Goal: Information Seeking & Learning: Find specific fact

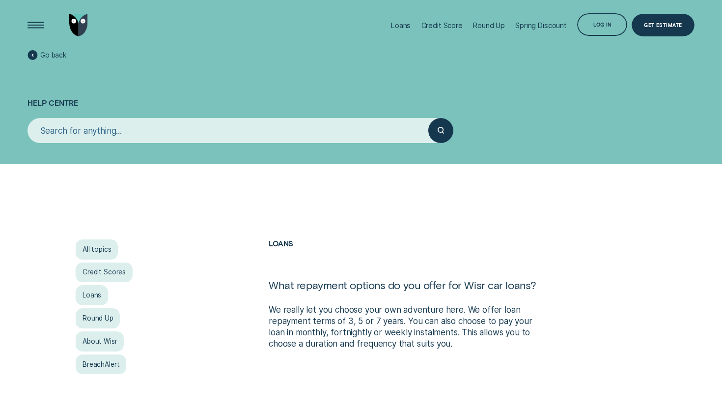
click at [155, 132] on input "search" at bounding box center [228, 130] width 401 height 25
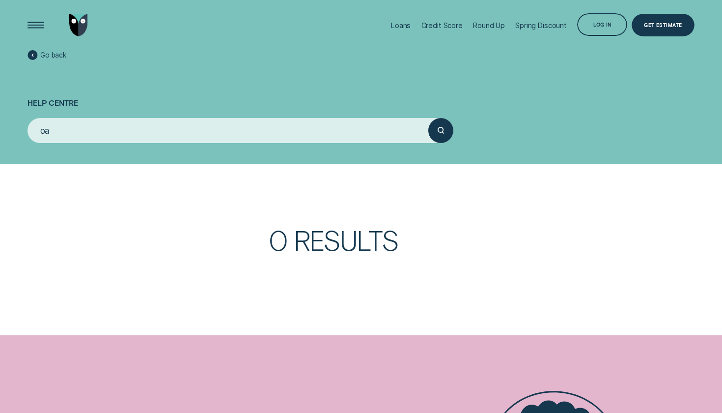
type input "o"
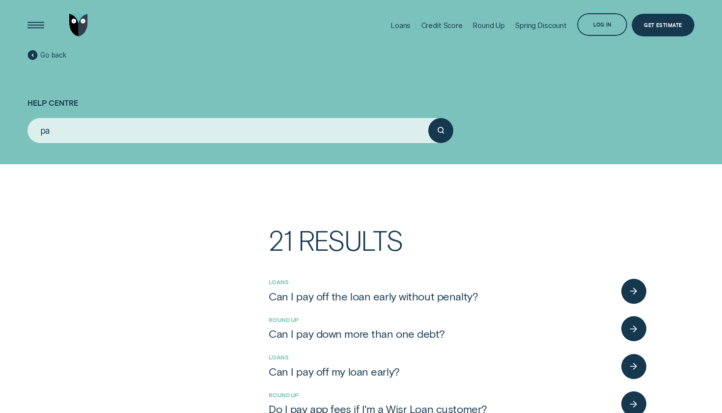
type input "p"
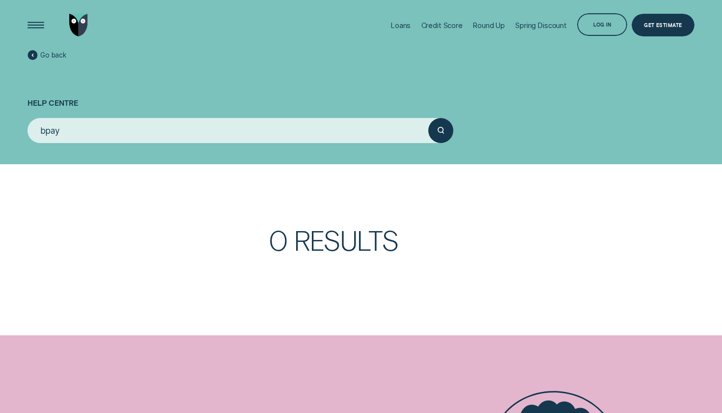
type input "bpay"
click at [441, 129] on button "submit" at bounding box center [441, 130] width 25 height 25
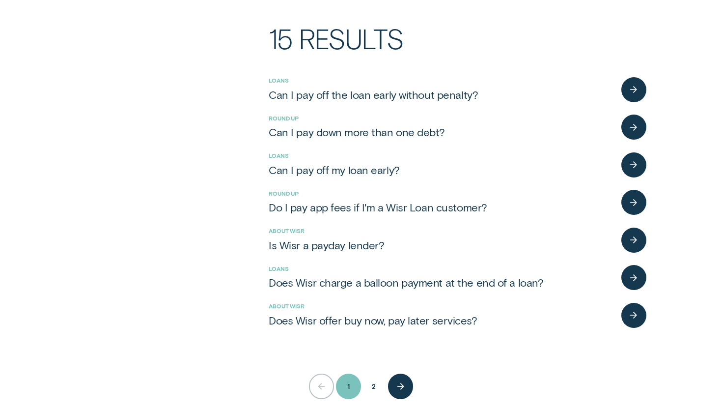
scroll to position [203, 0]
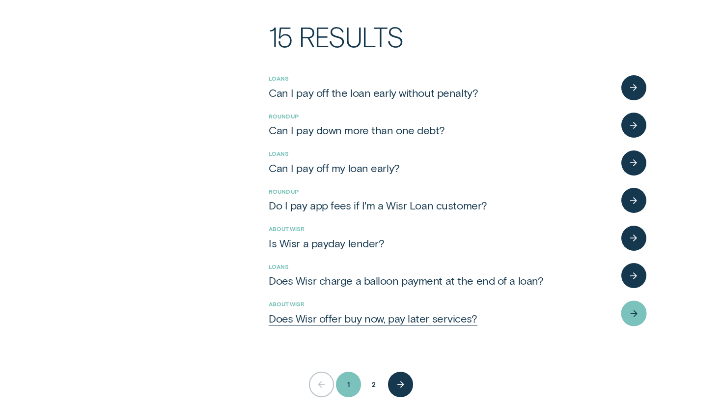
click at [384, 315] on div "Does Wisr offer buy now, pay later services?" at bounding box center [373, 319] width 209 height 14
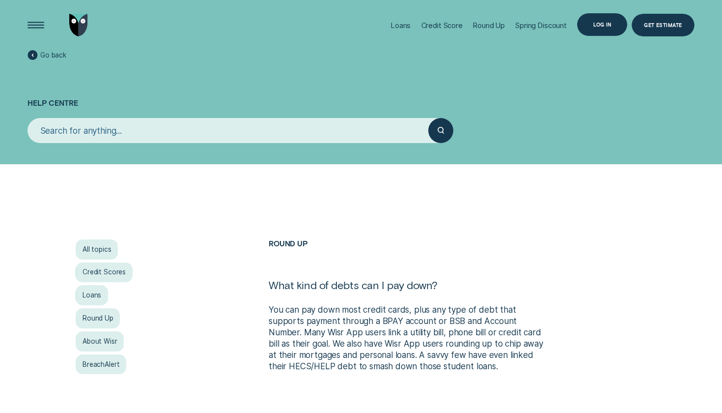
click at [594, 26] on div "Log in" at bounding box center [602, 24] width 50 height 23
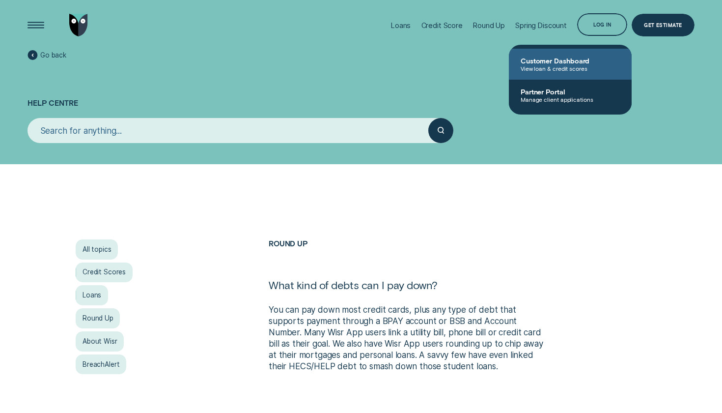
click at [570, 70] on span "View loan & credit scores" at bounding box center [570, 68] width 99 height 7
